Goal: Information Seeking & Learning: Learn about a topic

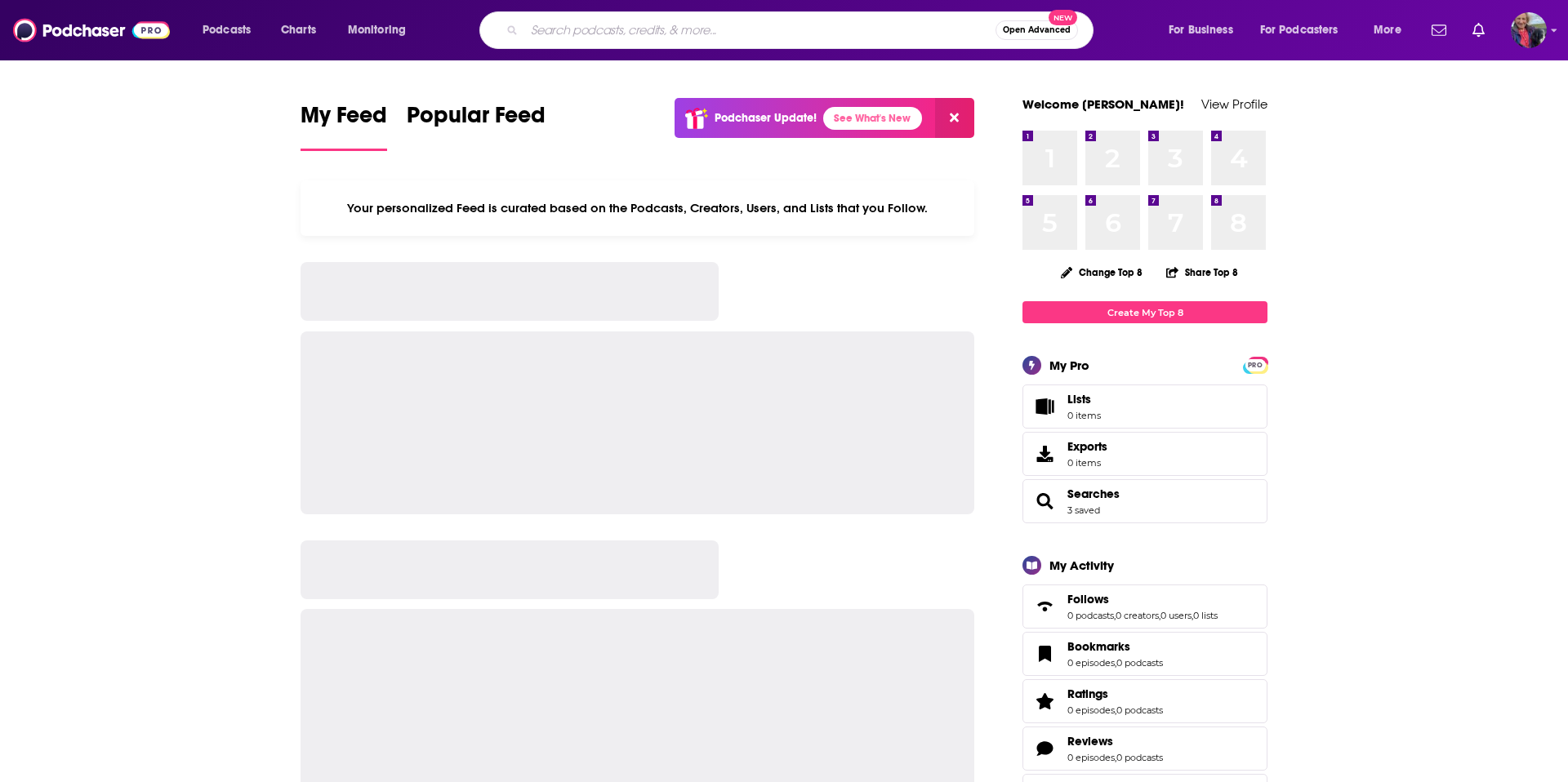
click at [696, 37] on input "Search podcasts, credits, & more..." at bounding box center [759, 30] width 471 height 26
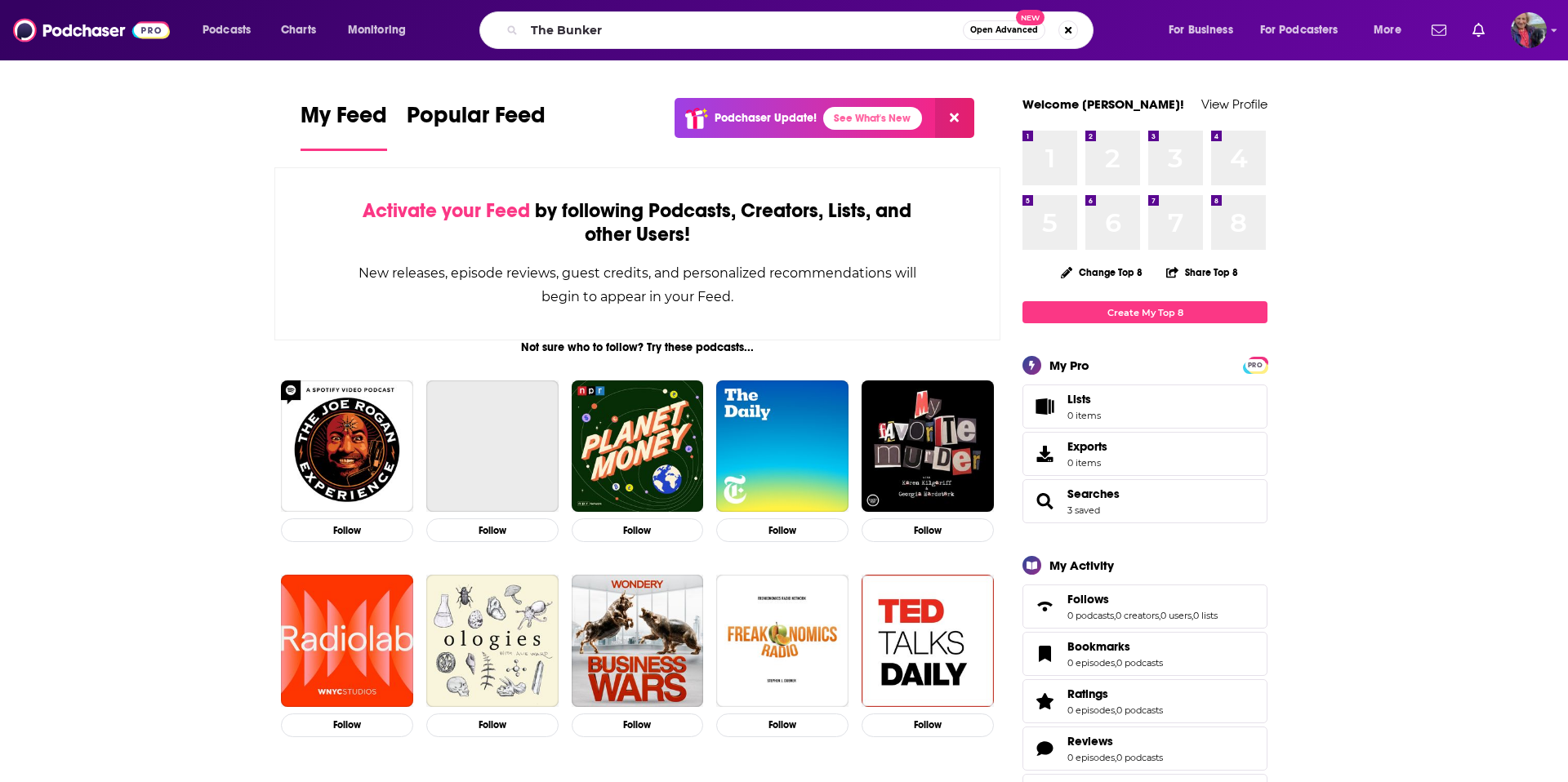
type input "The Bunker"
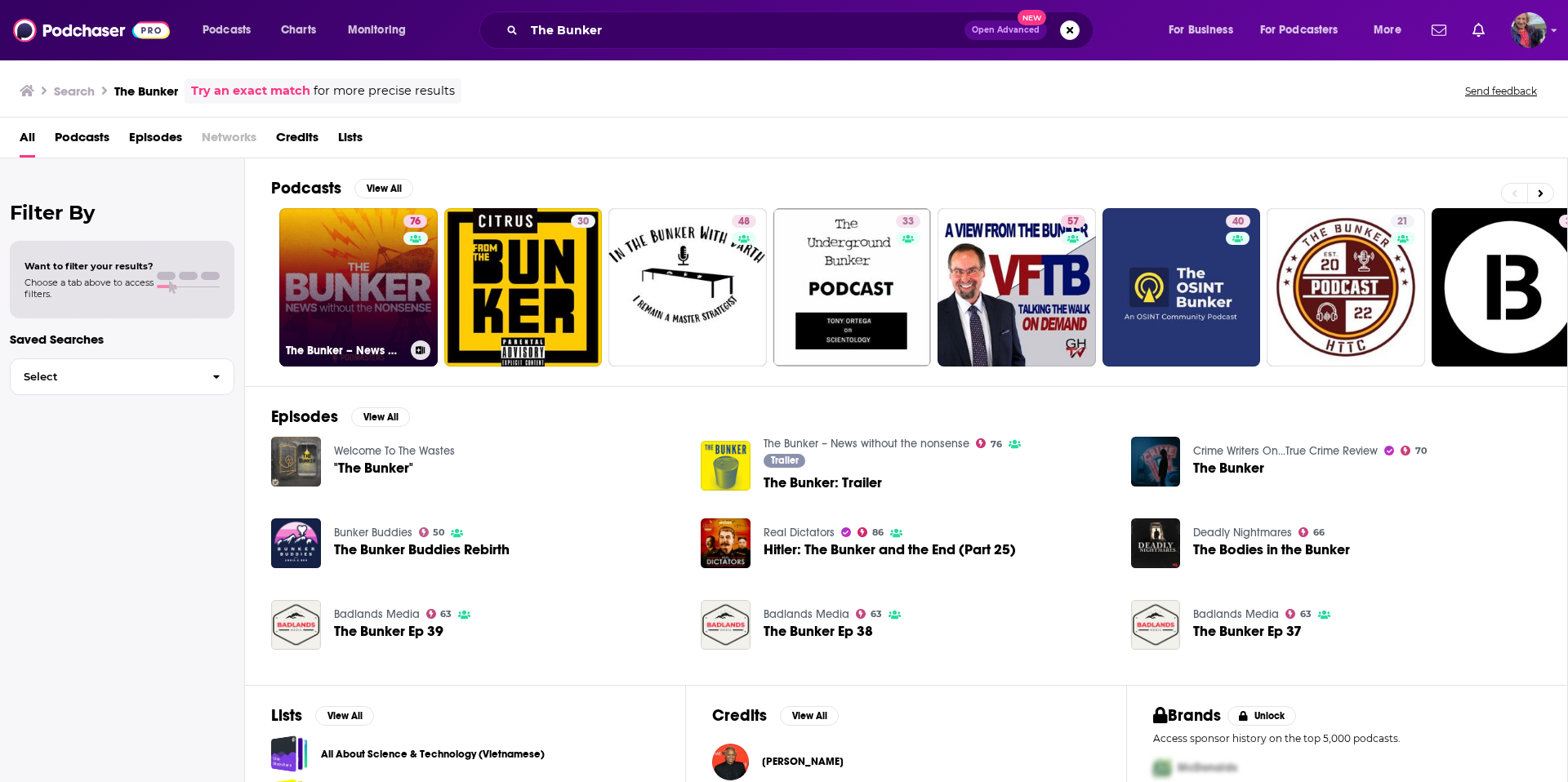
click at [325, 280] on link "76 The Bunker – News without the nonsense" at bounding box center [359, 287] width 158 height 158
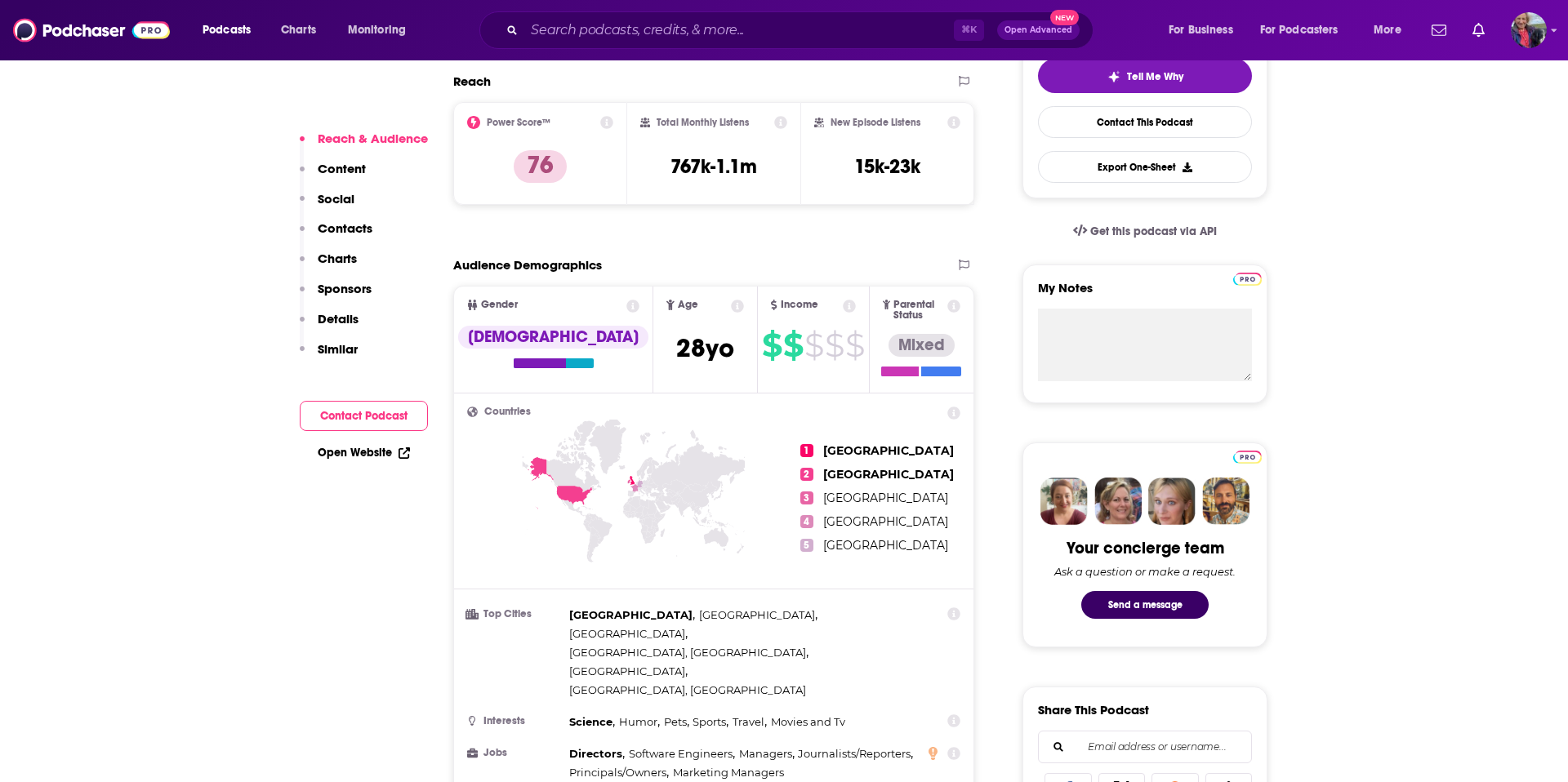
scroll to position [396, 0]
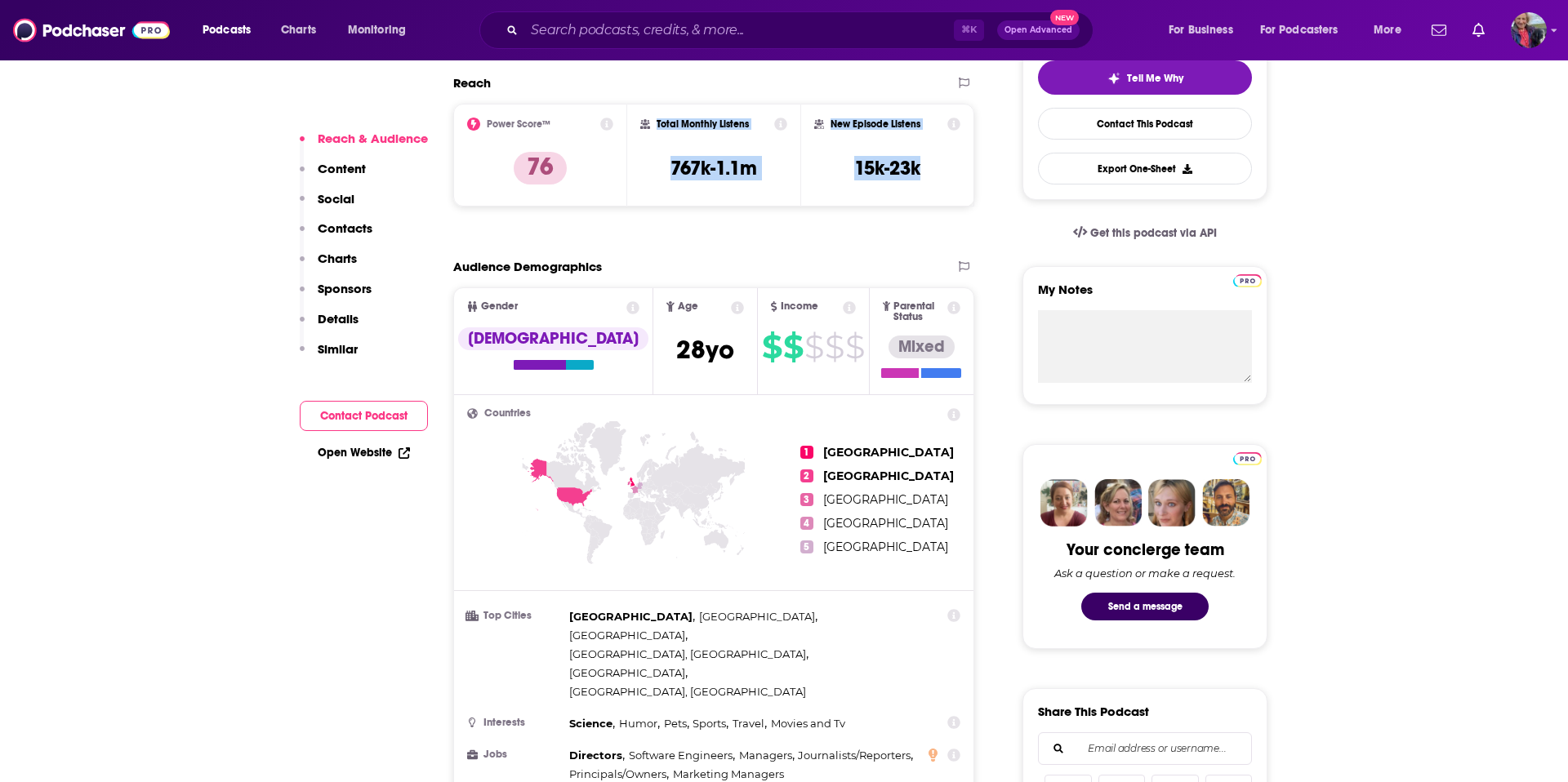
drag, startPoint x: 636, startPoint y: 109, endPoint x: 929, endPoint y: 191, distance: 304.3
click at [929, 191] on div "Power Score™ 76 Total Monthly Listens 767k-1.1m New Episode Listens 15k-23k" at bounding box center [714, 155] width 521 height 103
copy div "Total Monthly Listens 767k-1.1m New Episode Listens 15k-23k"
